Goal: Information Seeking & Learning: Learn about a topic

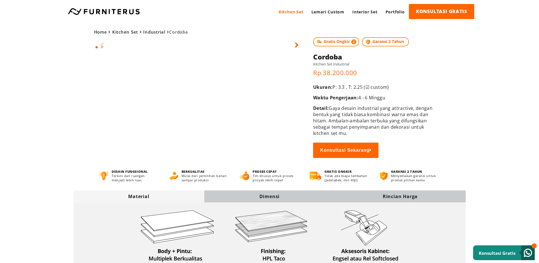
click at [456, 130] on div "Home Kitchen Set Industrial Cordoba Gratis Ongkir Garansi 2 Tahun" at bounding box center [269, 90] width 409 height 135
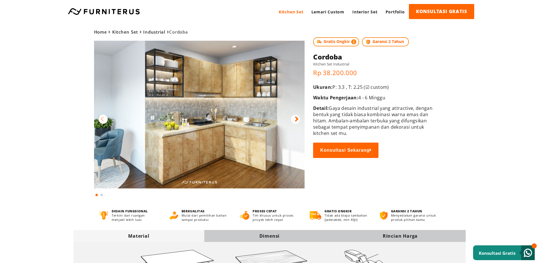
scroll to position [142, 0]
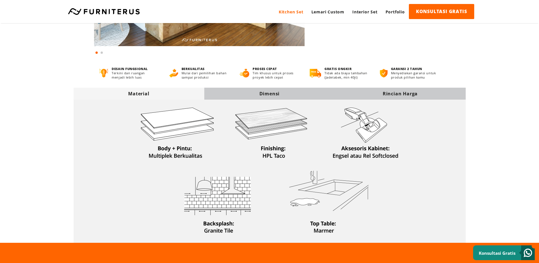
click at [249, 92] on div "Dimensi" at bounding box center [269, 93] width 131 height 6
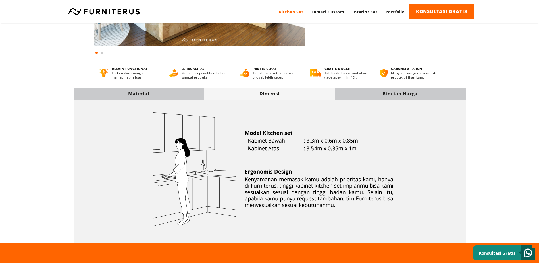
click at [175, 94] on div "Material" at bounding box center [139, 93] width 131 height 6
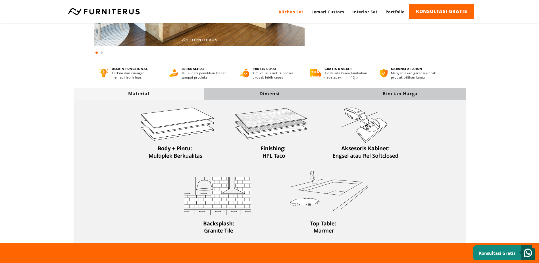
drag, startPoint x: 379, startPoint y: 89, endPoint x: 376, endPoint y: 92, distance: 3.6
click at [379, 89] on div "Rincian Harga" at bounding box center [400, 94] width 131 height 12
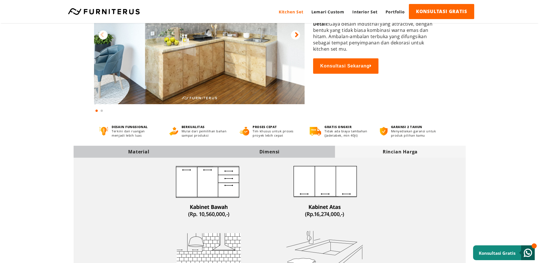
scroll to position [0, 0]
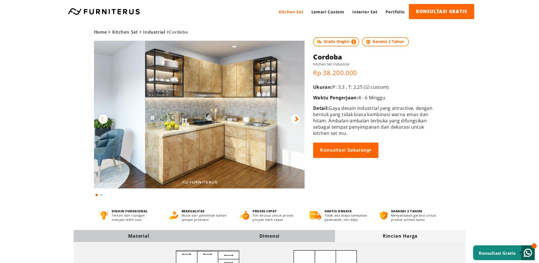
click at [291, 11] on link "Kitchen Set" at bounding box center [291, 12] width 33 height 16
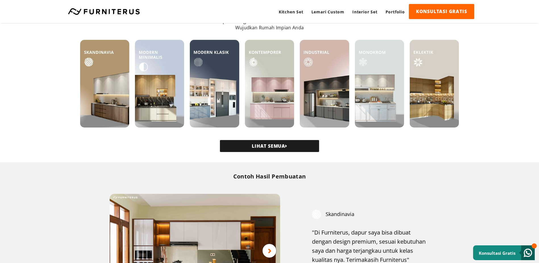
scroll to position [142, 0]
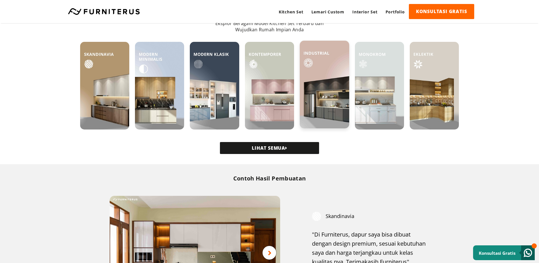
click at [320, 99] on img at bounding box center [324, 85] width 49 height 88
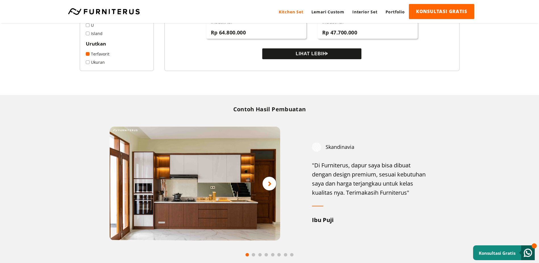
click at [317, 55] on button "LIHAT LEBIH" at bounding box center [311, 53] width 99 height 11
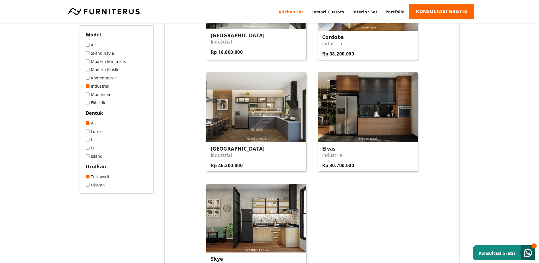
scroll to position [767, 0]
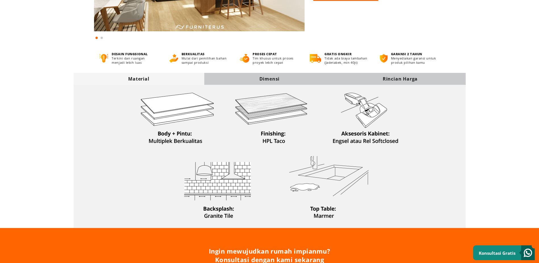
scroll to position [170, 0]
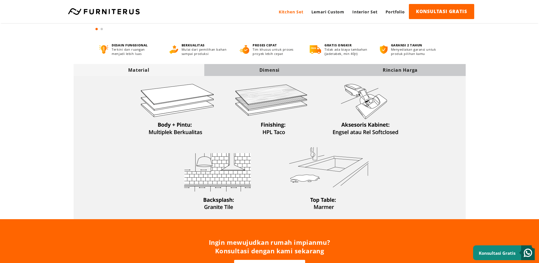
click at [237, 70] on div "Dimensi" at bounding box center [269, 70] width 131 height 6
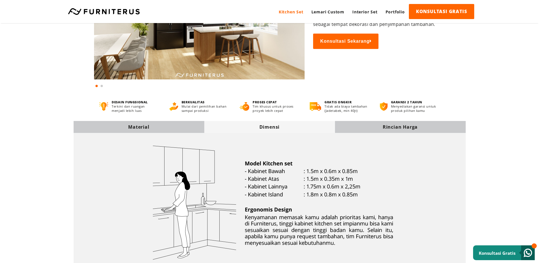
click at [388, 131] on div "Rincian Harga" at bounding box center [400, 127] width 131 height 12
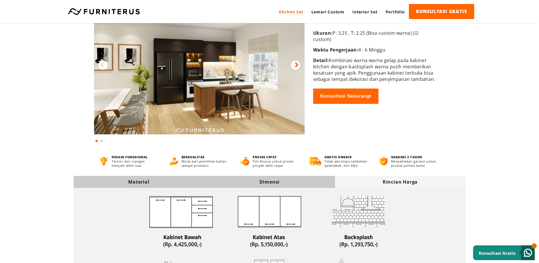
scroll to position [57, 0]
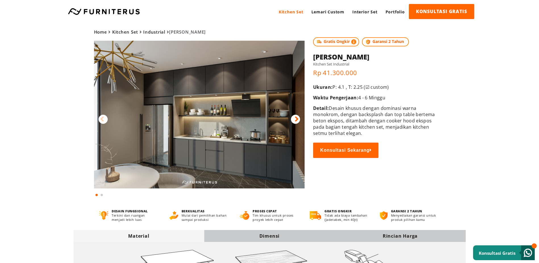
click at [294, 120] on div at bounding box center [295, 118] width 9 height 9
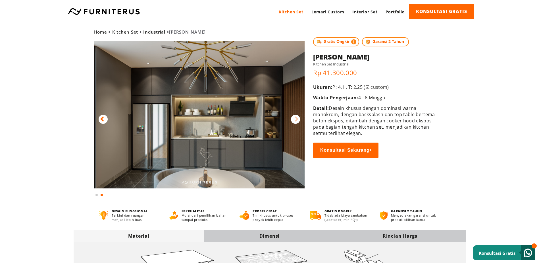
click at [294, 120] on div at bounding box center [295, 118] width 9 height 9
click at [103, 119] on icon at bounding box center [102, 119] width 4 height 8
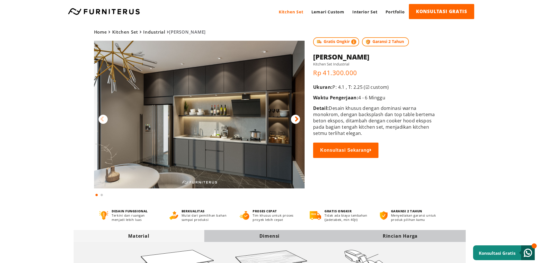
click at [103, 119] on icon at bounding box center [102, 119] width 4 height 8
click at [295, 120] on icon at bounding box center [297, 119] width 4 height 8
